Goal: Task Accomplishment & Management: Manage account settings

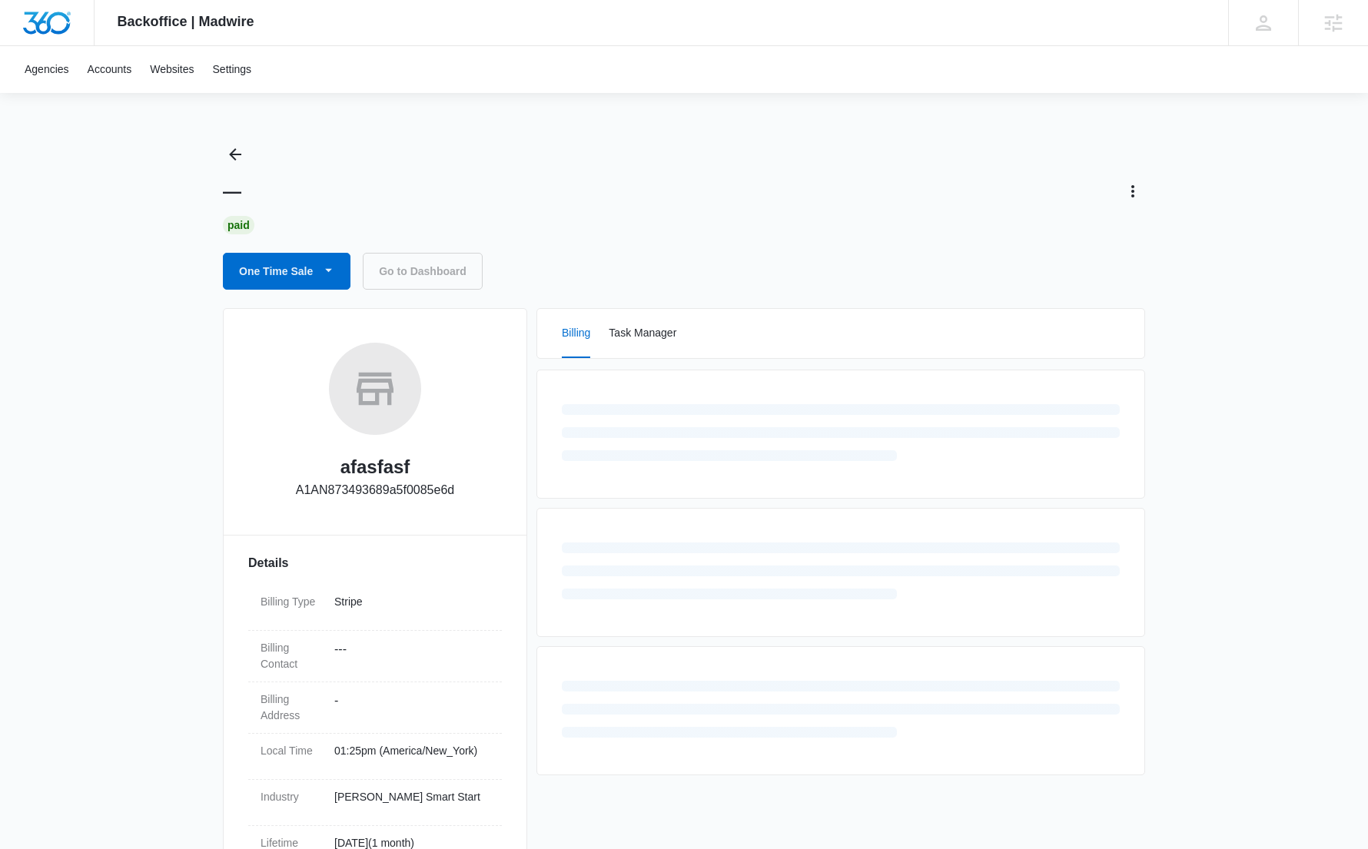
click at [433, 277] on link "Go to Dashboard" at bounding box center [423, 271] width 120 height 37
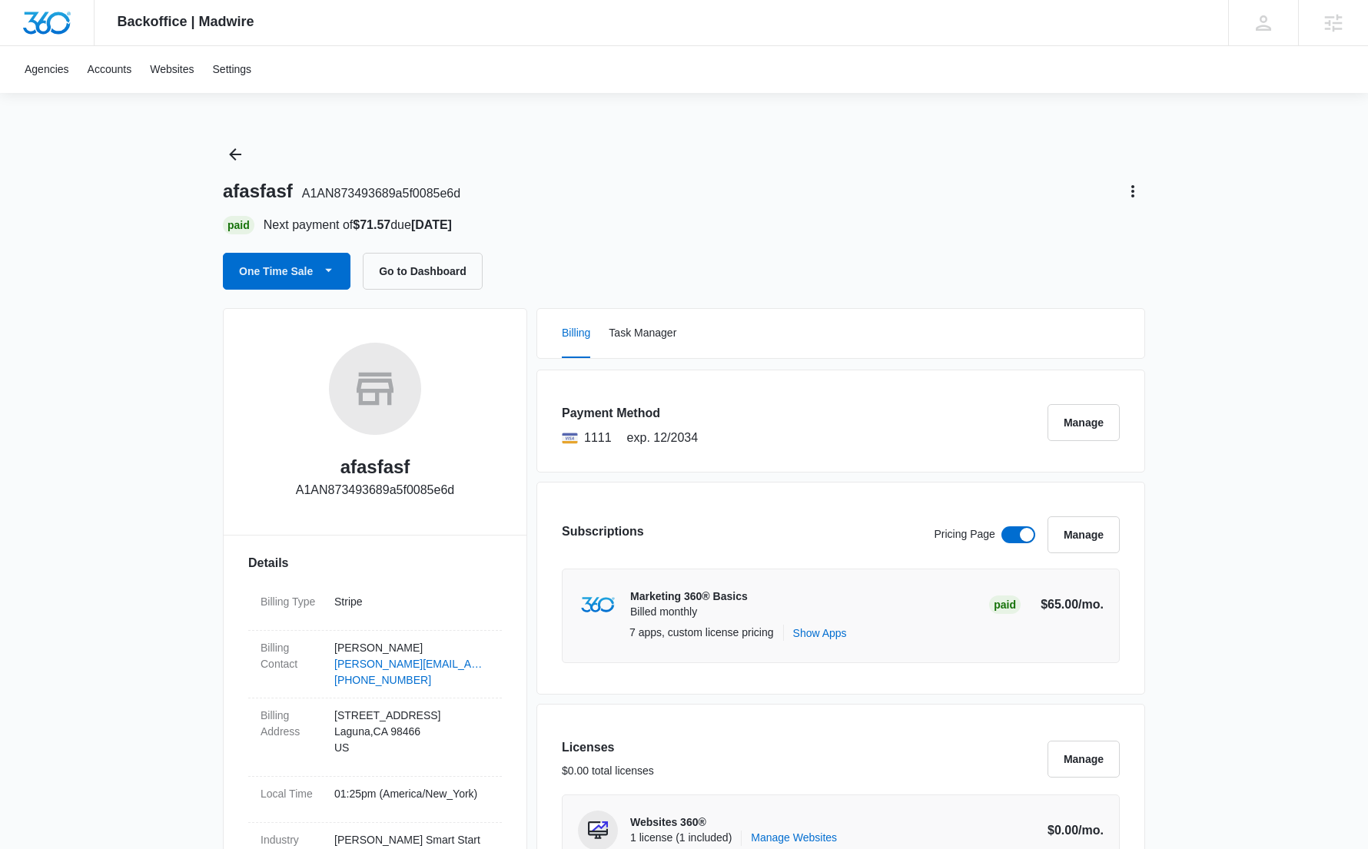
click at [423, 191] on span "A1AN873493689a5f0085e6d" at bounding box center [381, 193] width 158 height 13
click at [433, 191] on span "A1AN873493689a5f0085e6d" at bounding box center [381, 193] width 158 height 13
click at [1263, 14] on icon at bounding box center [1263, 23] width 23 height 23
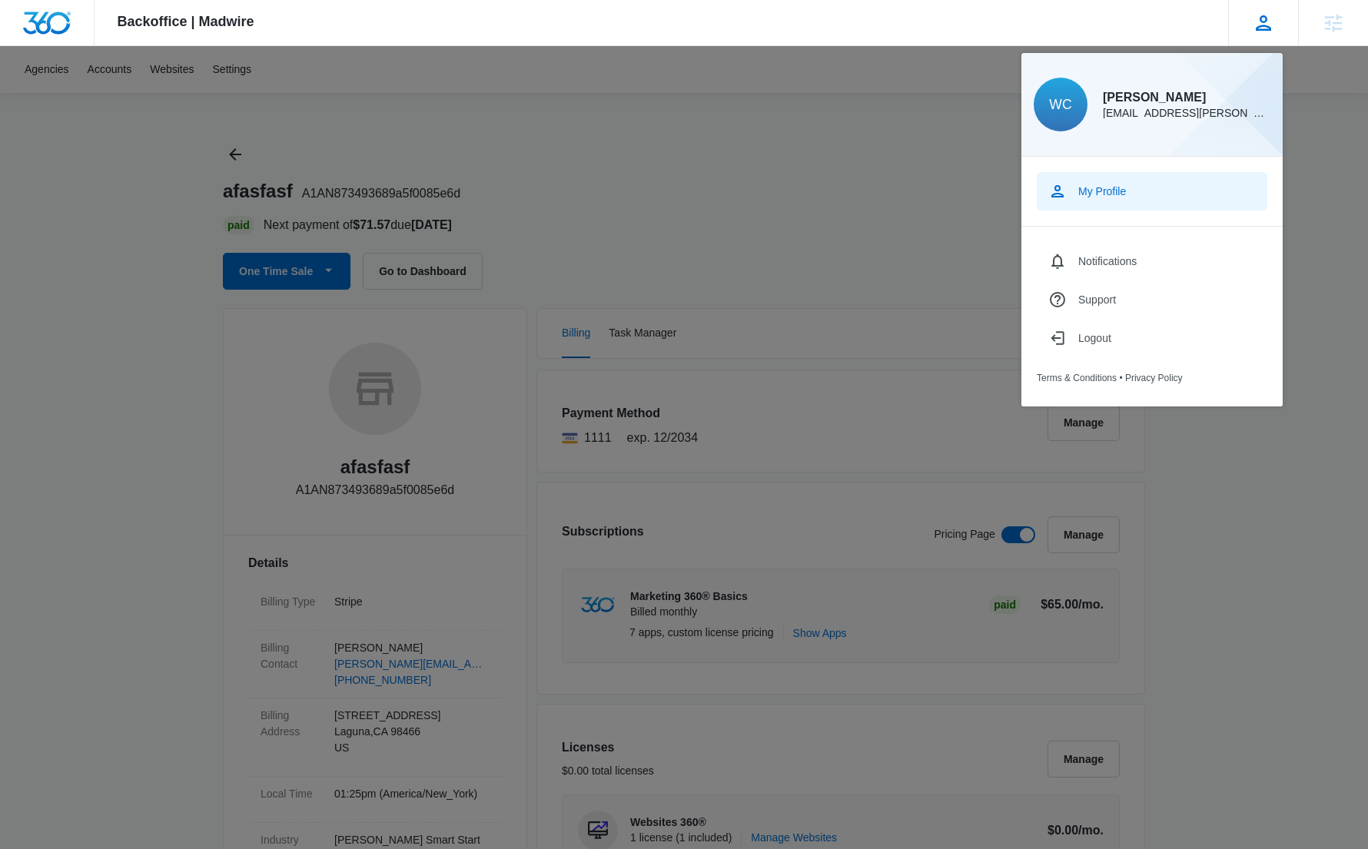
click at [1112, 192] on div "My Profile" at bounding box center [1102, 191] width 48 height 12
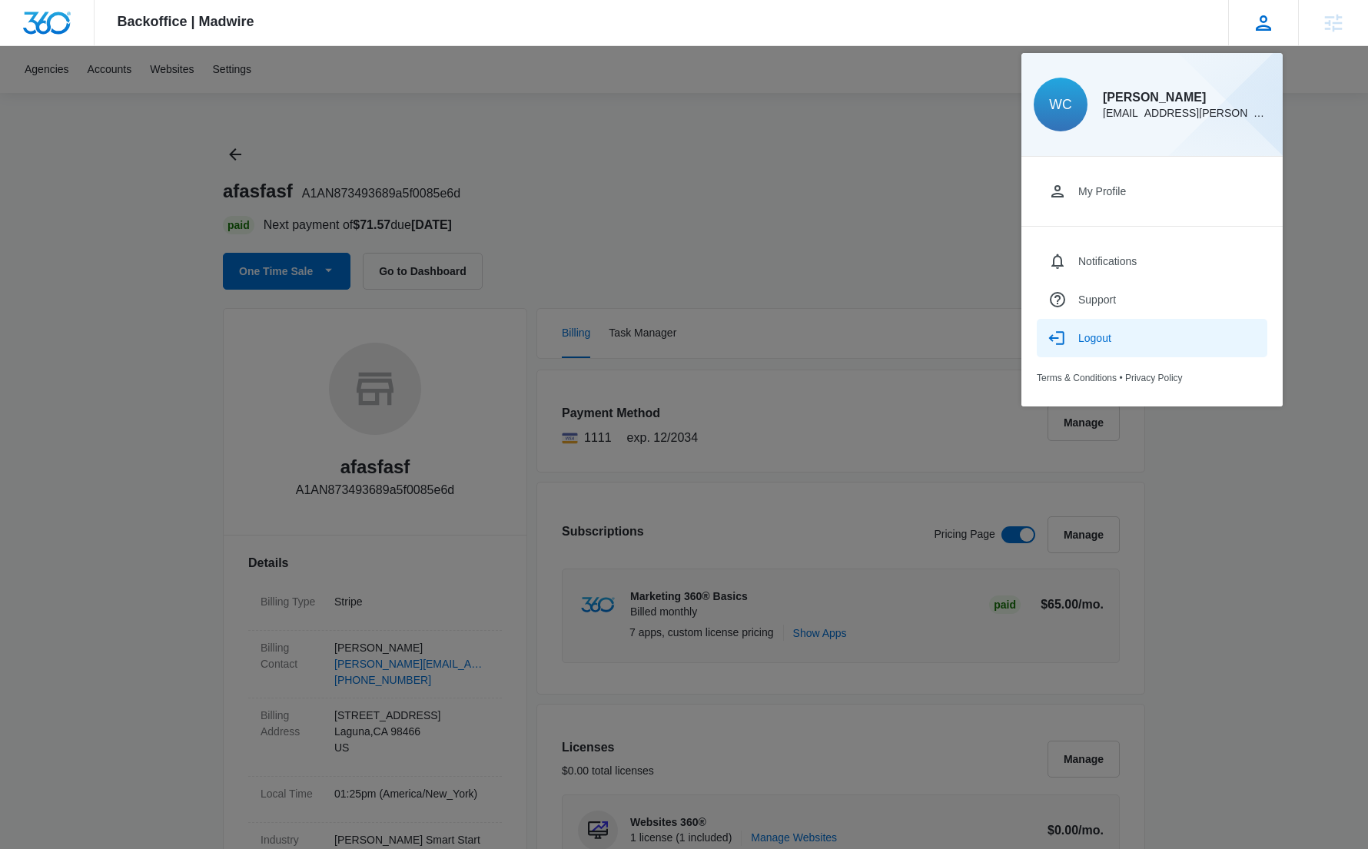
click at [1118, 336] on button "Logout" at bounding box center [1151, 338] width 230 height 38
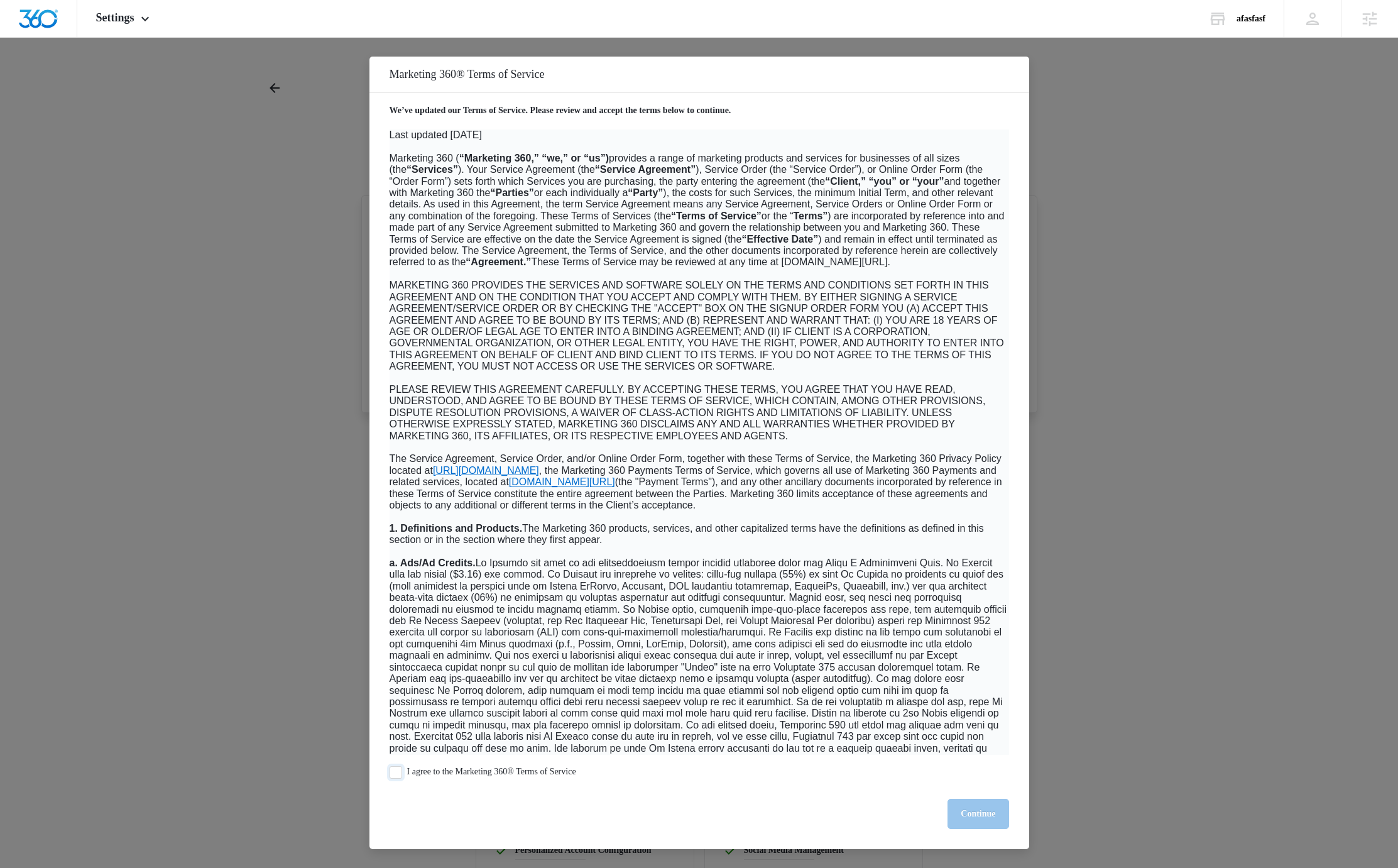
click at [394, 775] on span at bounding box center [395, 772] width 12 height 12
click at [394, 775] on input "I agree to the Marketing 360® Terms of Service" at bounding box center [395, 772] width 12 height 12
checkbox input "true"
click at [990, 812] on button "Continue" at bounding box center [978, 813] width 61 height 30
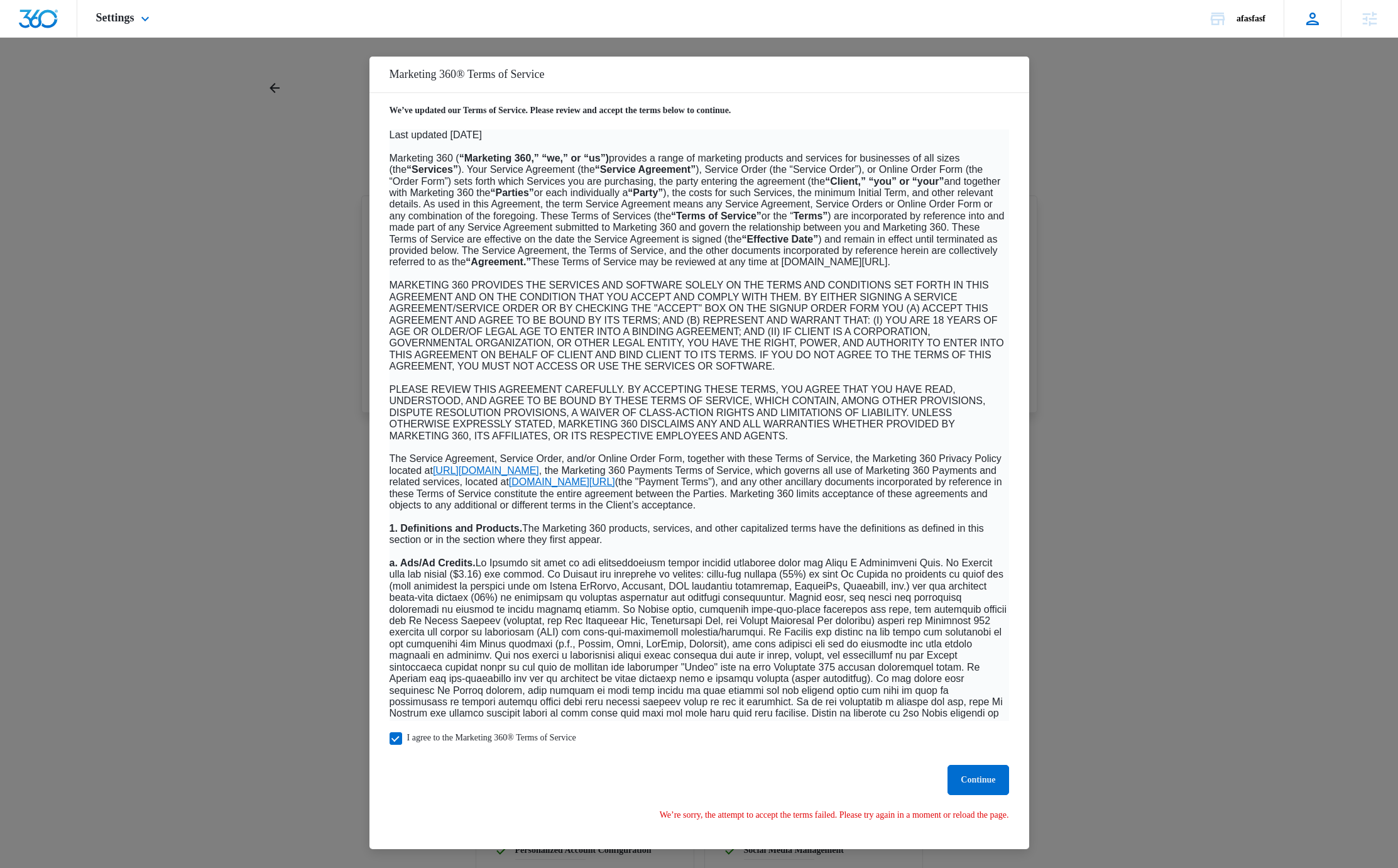
click at [1316, 18] on icon at bounding box center [1312, 19] width 19 height 19
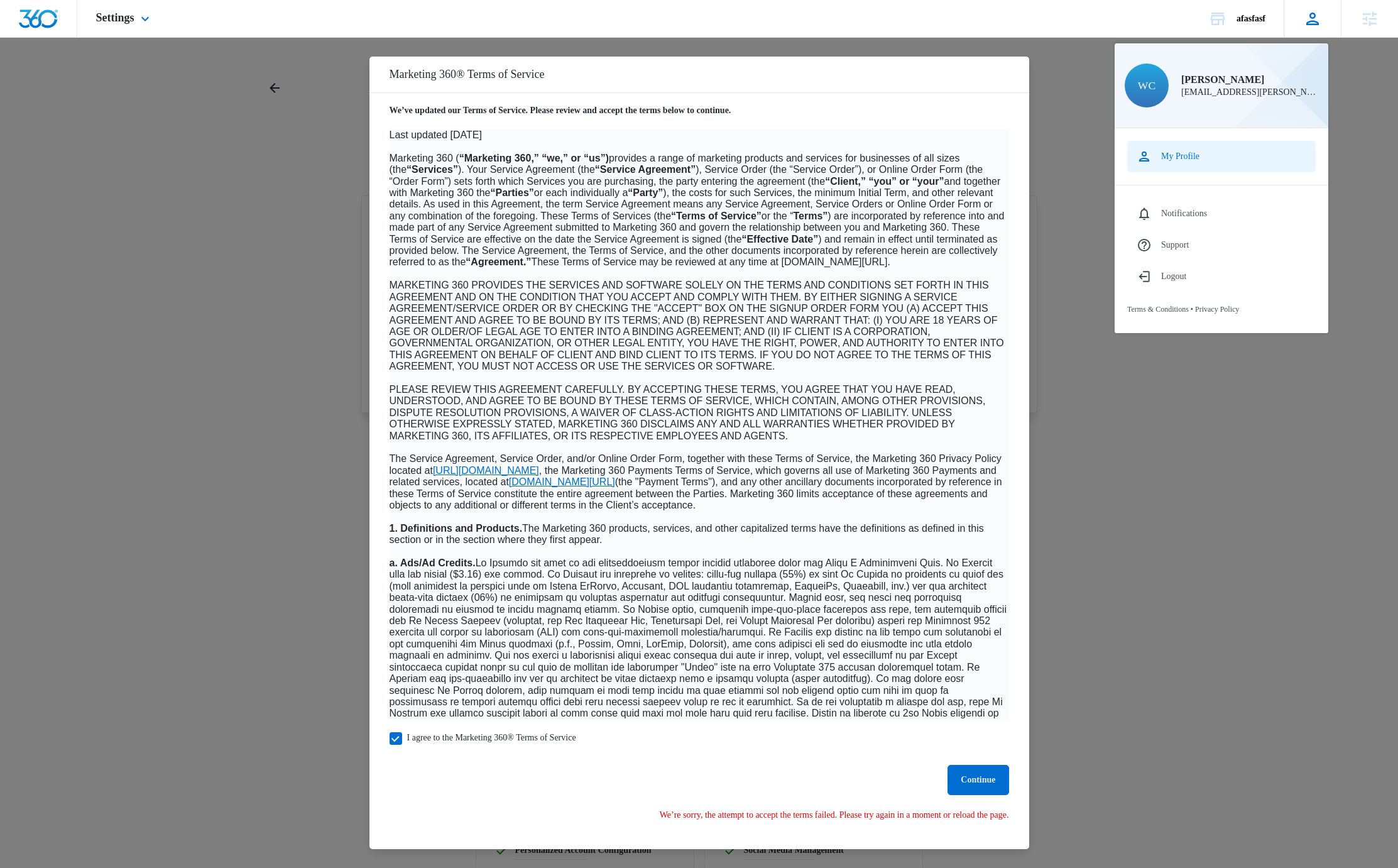
click at [1179, 159] on div "My Profile" at bounding box center [1180, 156] width 38 height 10
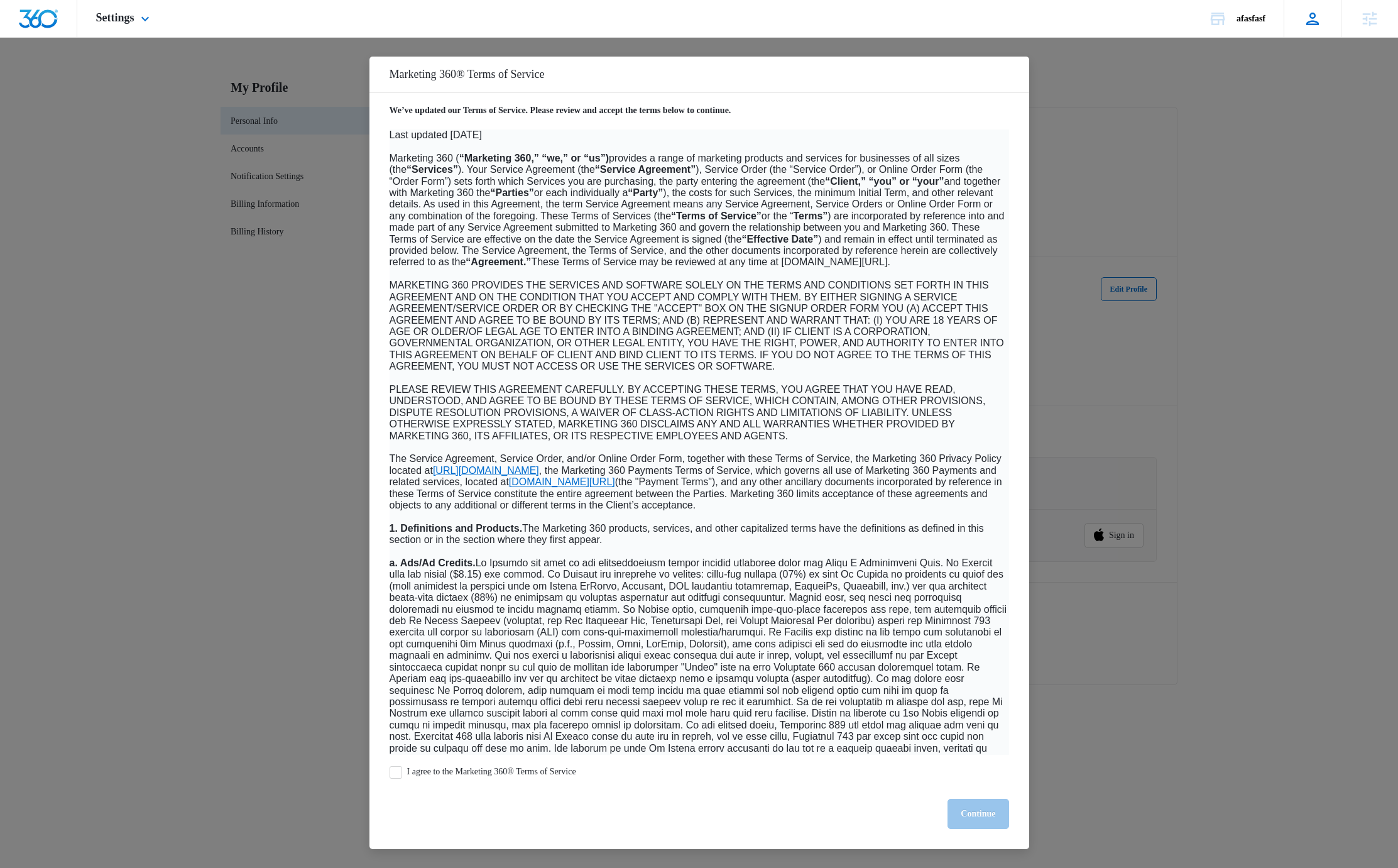
click at [1316, 20] on icon at bounding box center [1312, 19] width 19 height 19
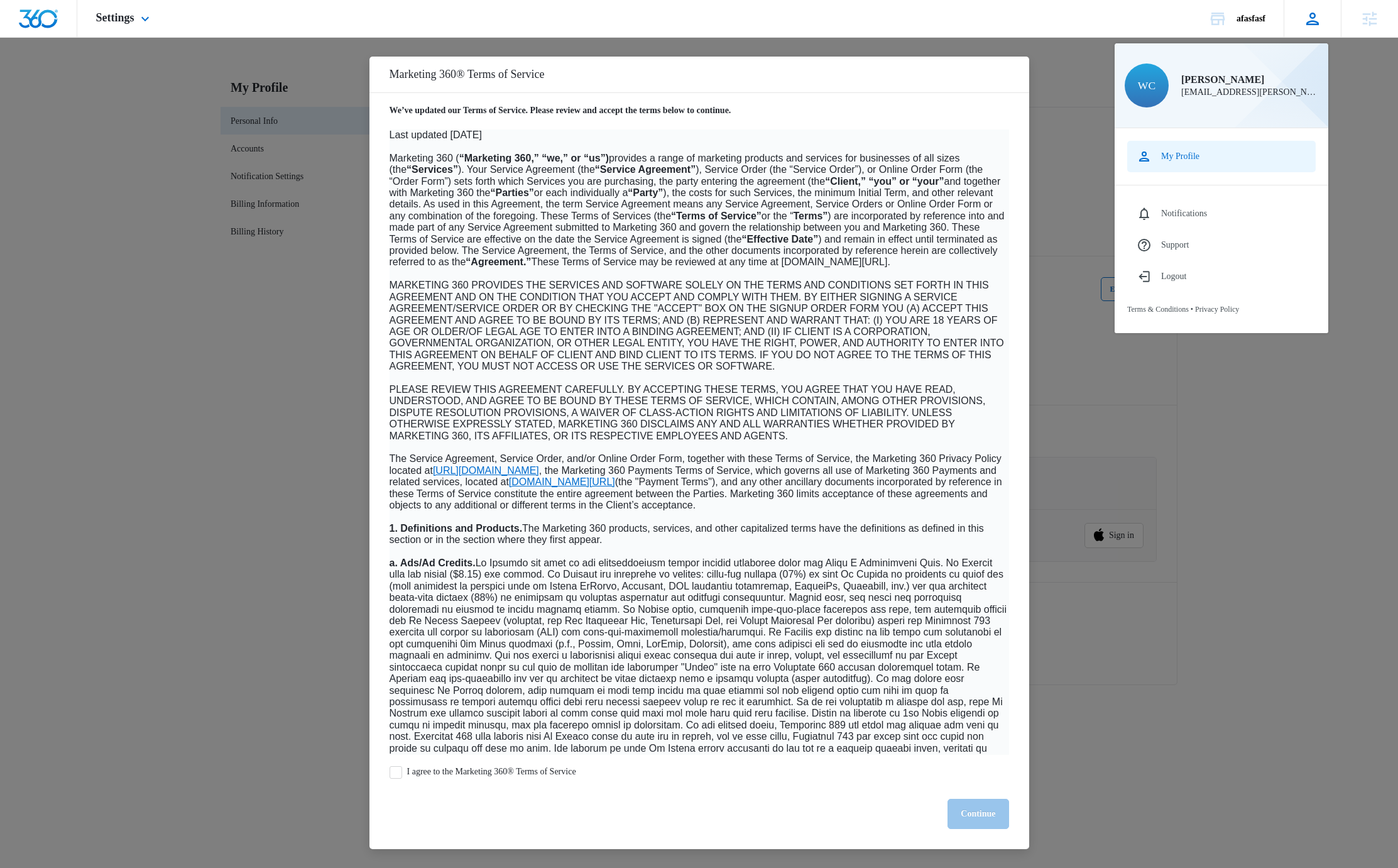
click at [1184, 158] on div "My Profile" at bounding box center [1180, 156] width 38 height 10
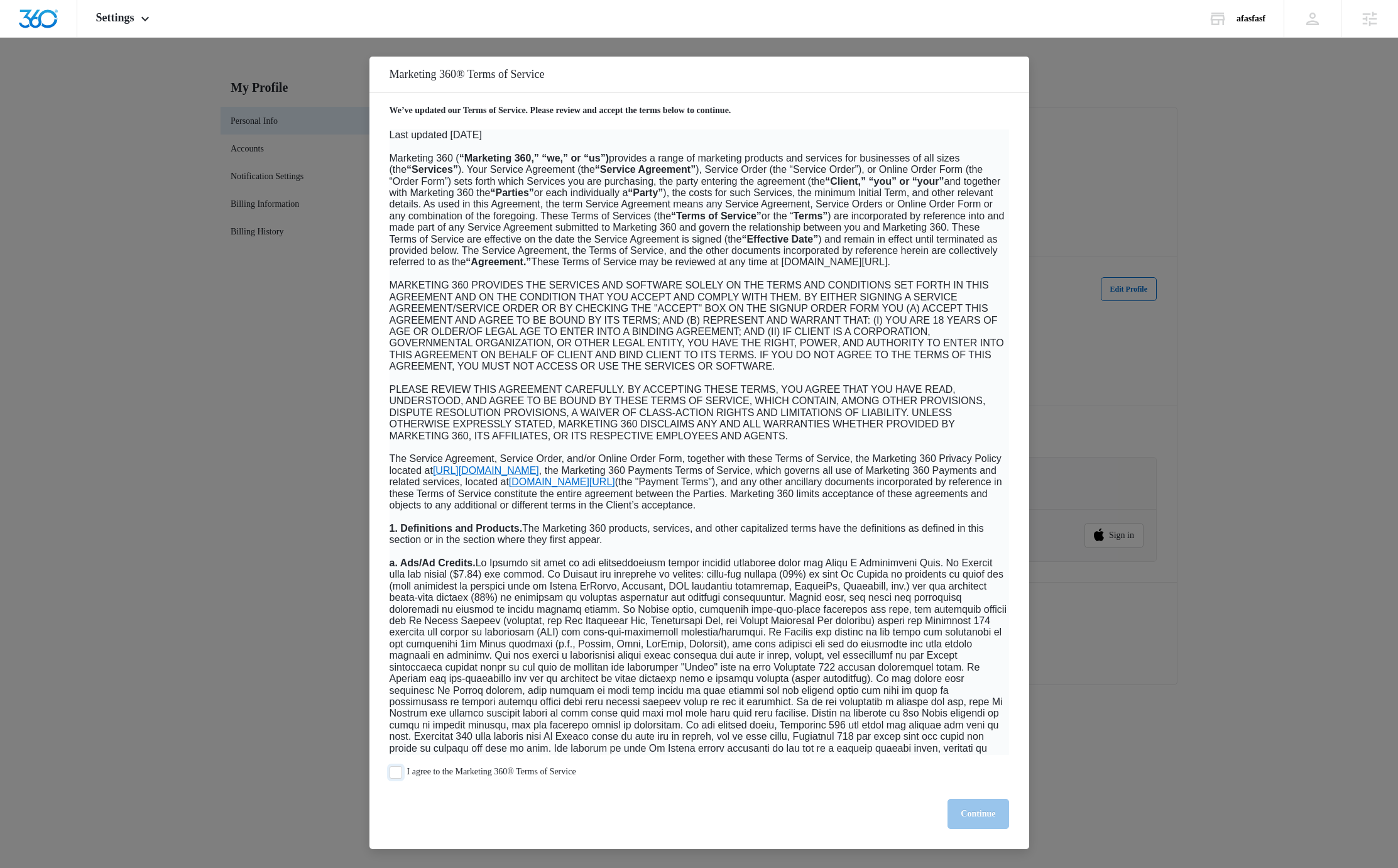
click at [548, 771] on span "I agree to the Marketing 360® Terms of Service" at bounding box center [492, 772] width 169 height 12
click at [402, 771] on input "I agree to the Marketing 360® Terms of Service" at bounding box center [395, 772] width 12 height 12
checkbox input "true"
click at [1000, 816] on button "Continue" at bounding box center [978, 813] width 61 height 30
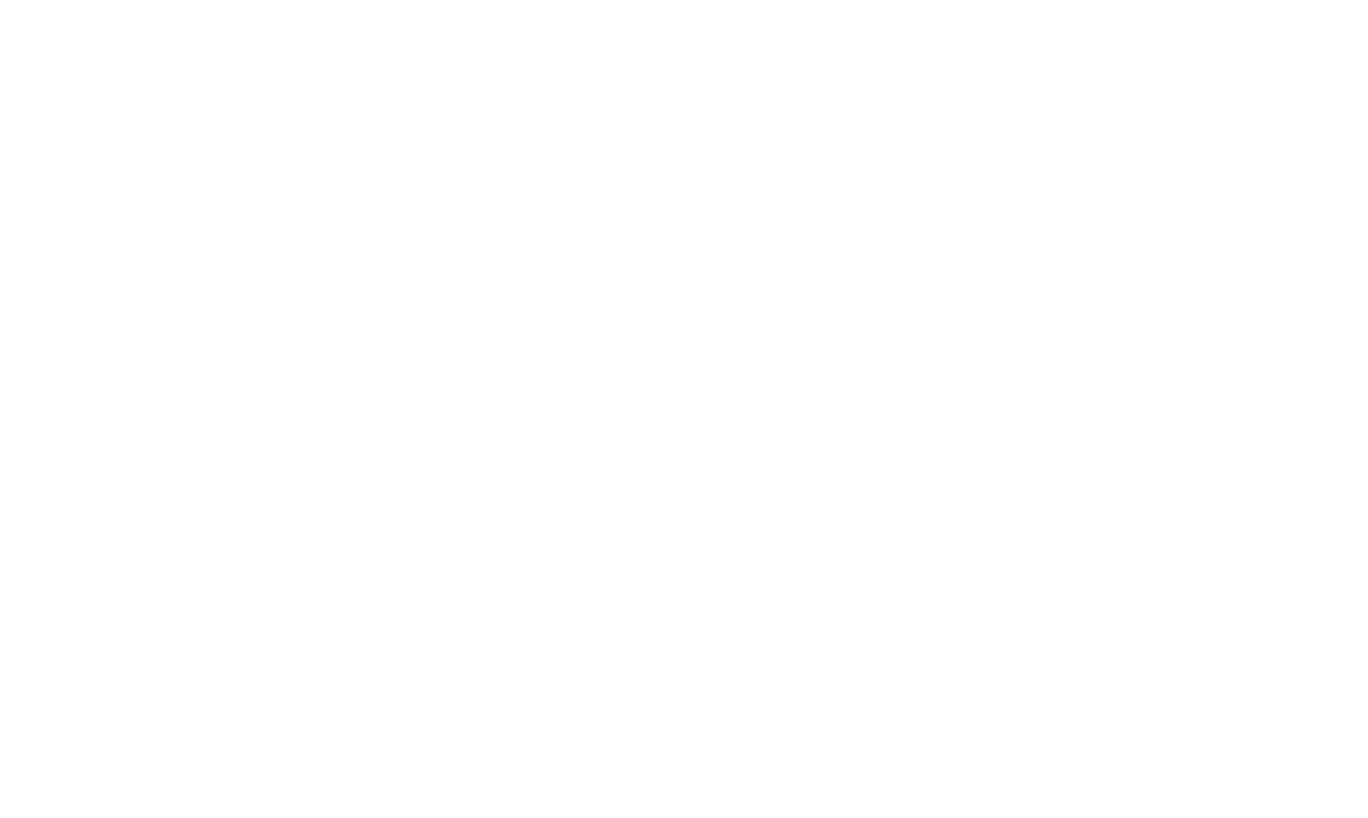
click at [0, 0] on com-1password-button at bounding box center [0, 0] width 0 height 0
type input "[EMAIL_ADDRESS][PERSON_NAME][DOMAIN_NAME]"
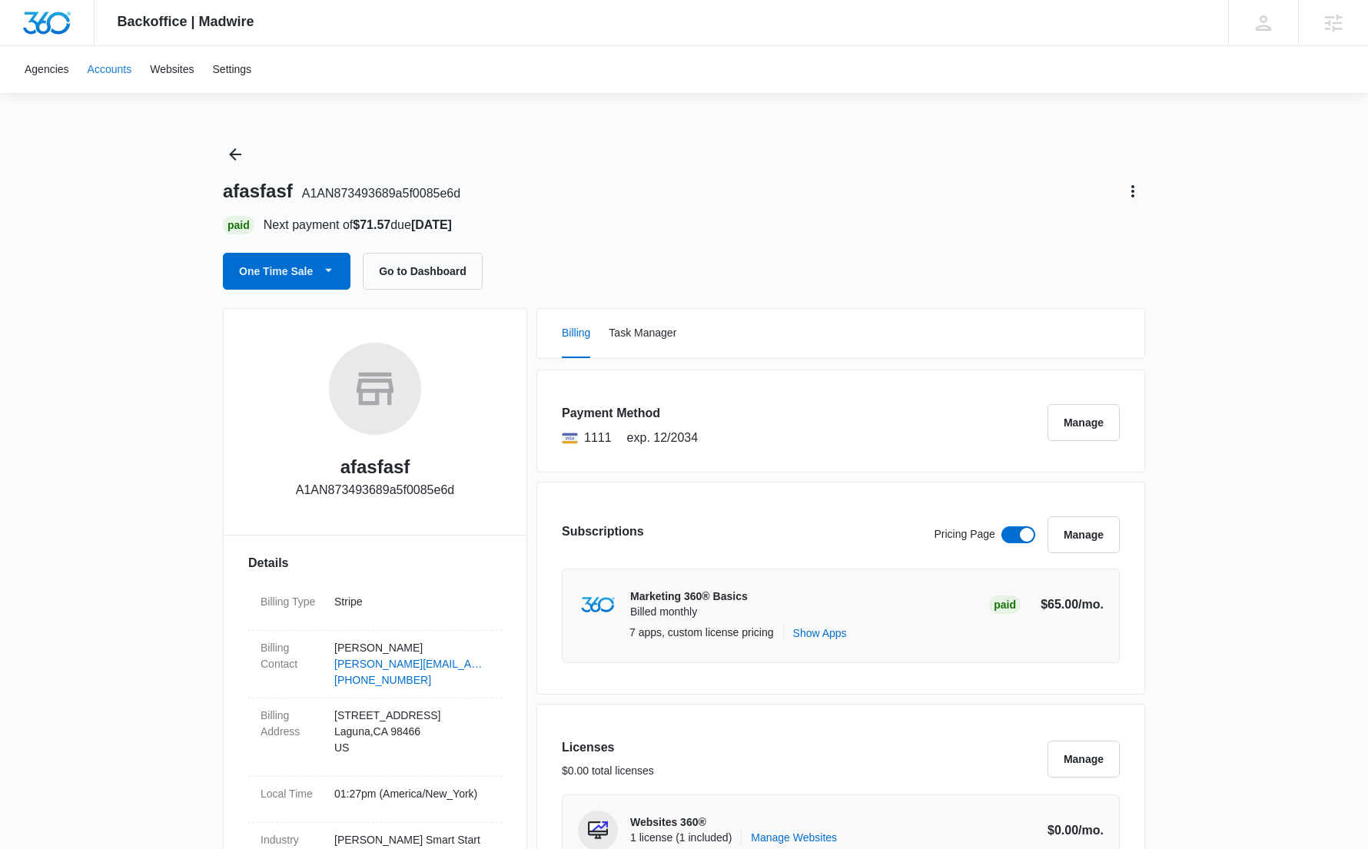
click at [115, 75] on link "Accounts" at bounding box center [109, 69] width 63 height 47
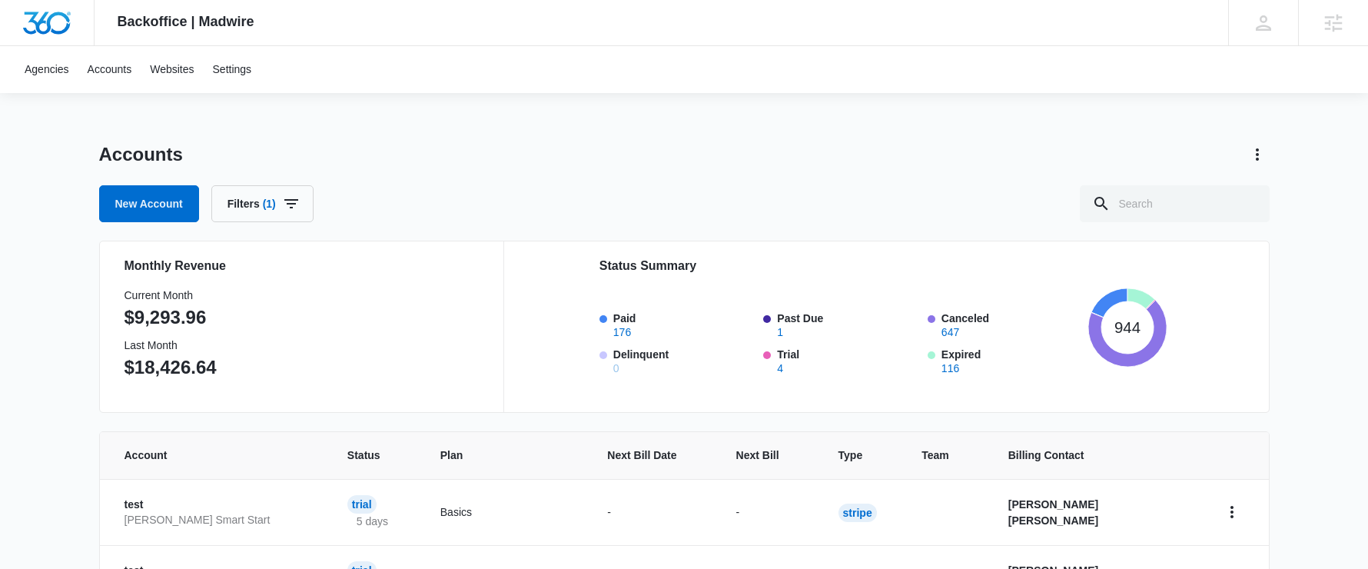
click at [396, 180] on div "Accounts New Account Filters (1)" at bounding box center [684, 182] width 1170 height 80
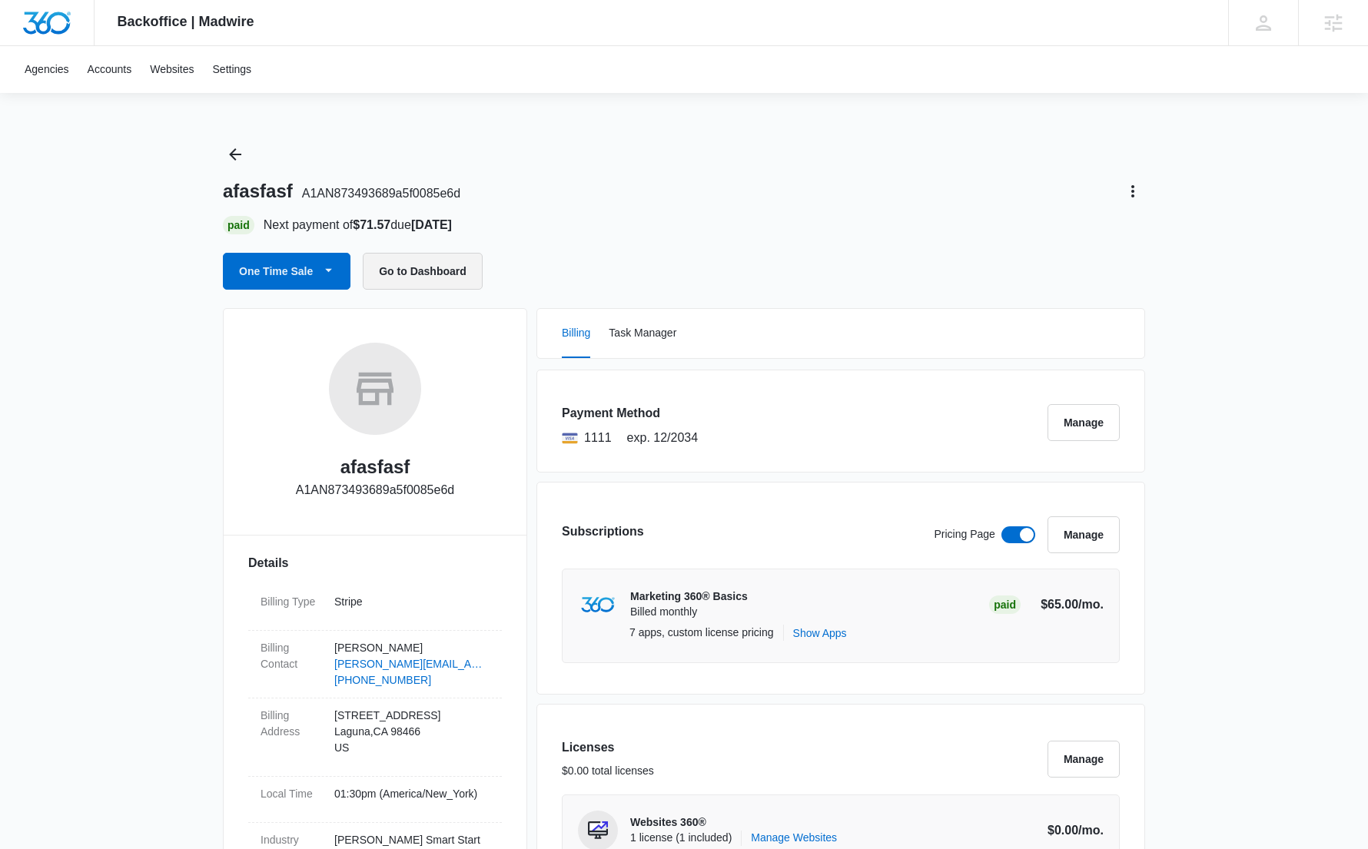
click at [452, 271] on button "Go to Dashboard" at bounding box center [423, 271] width 120 height 37
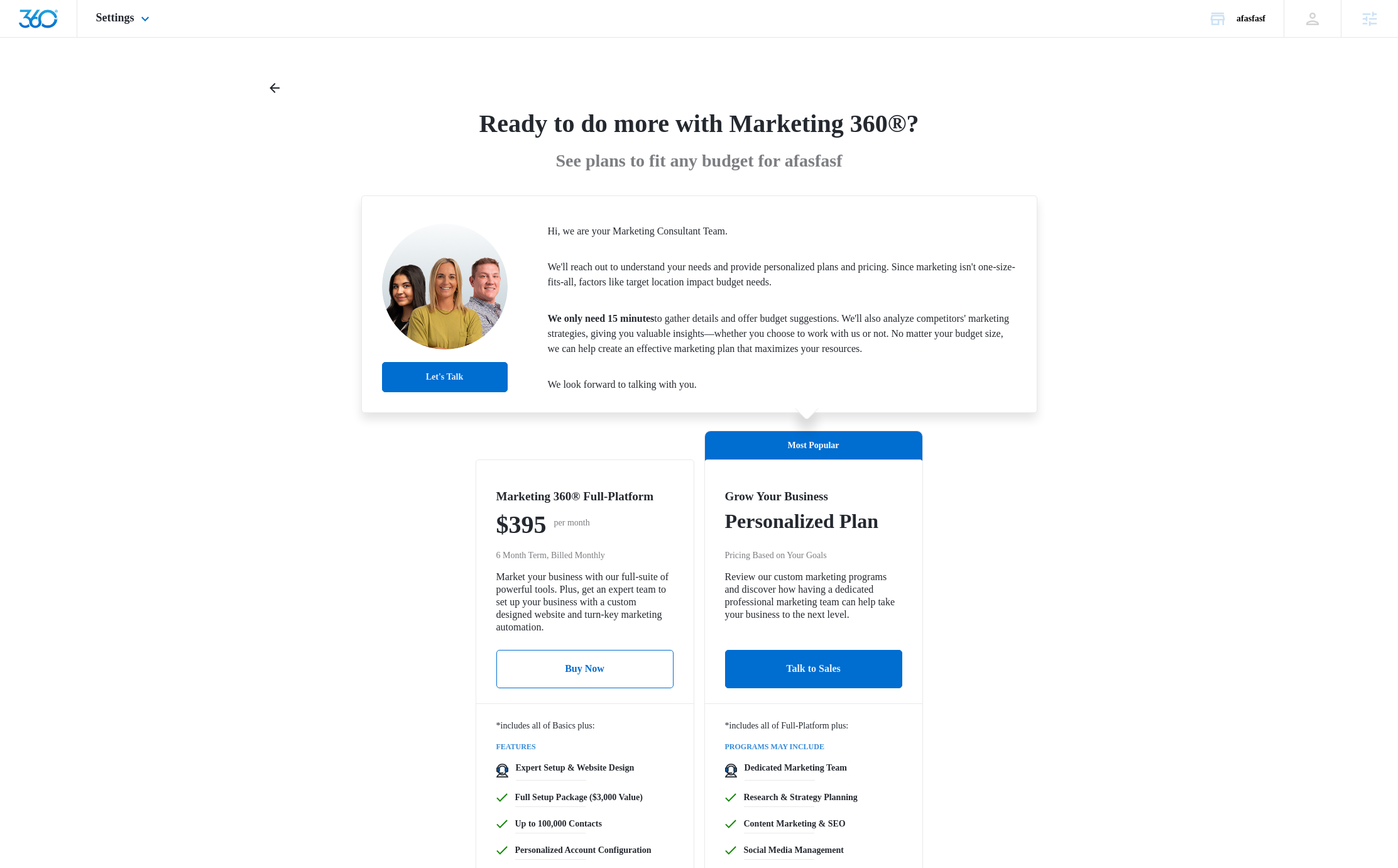
click at [42, 20] on img "Dashboard" at bounding box center [38, 19] width 40 height 19
